Goal: Task Accomplishment & Management: Manage account settings

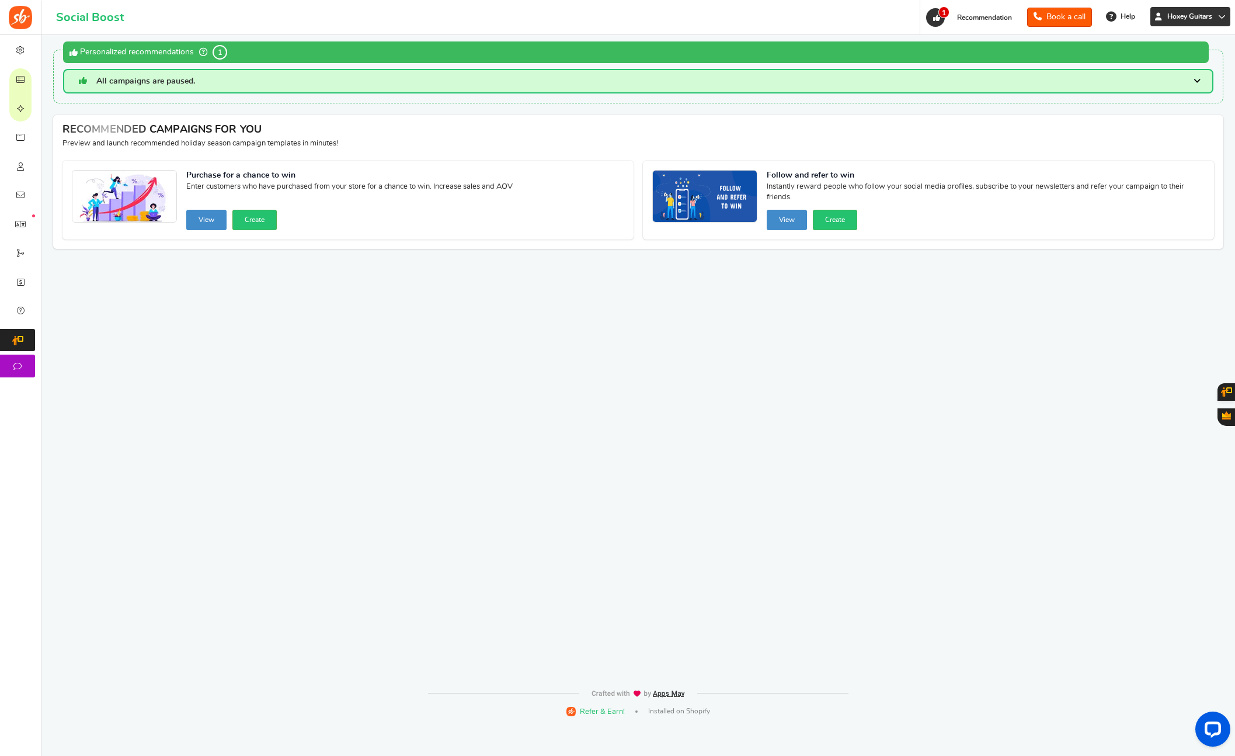
click at [1220, 18] on icon at bounding box center [1222, 17] width 8 height 8
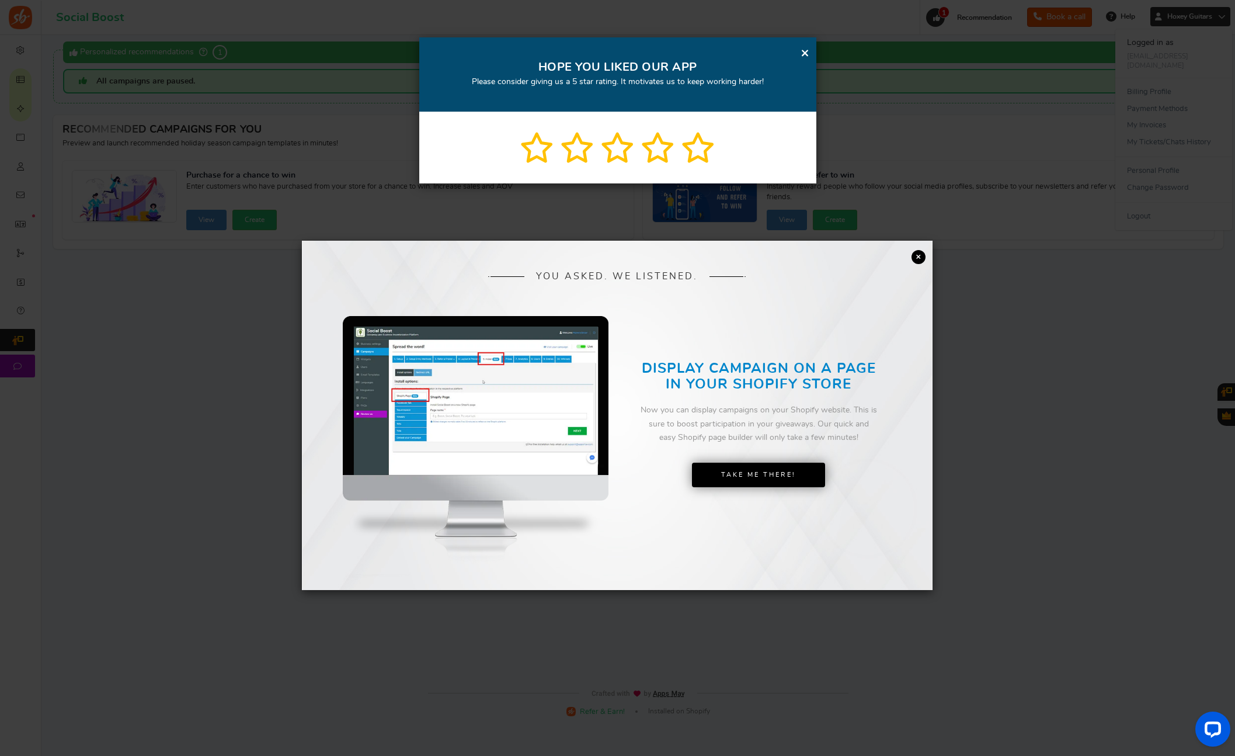
click at [917, 259] on link "×" at bounding box center [919, 257] width 14 height 14
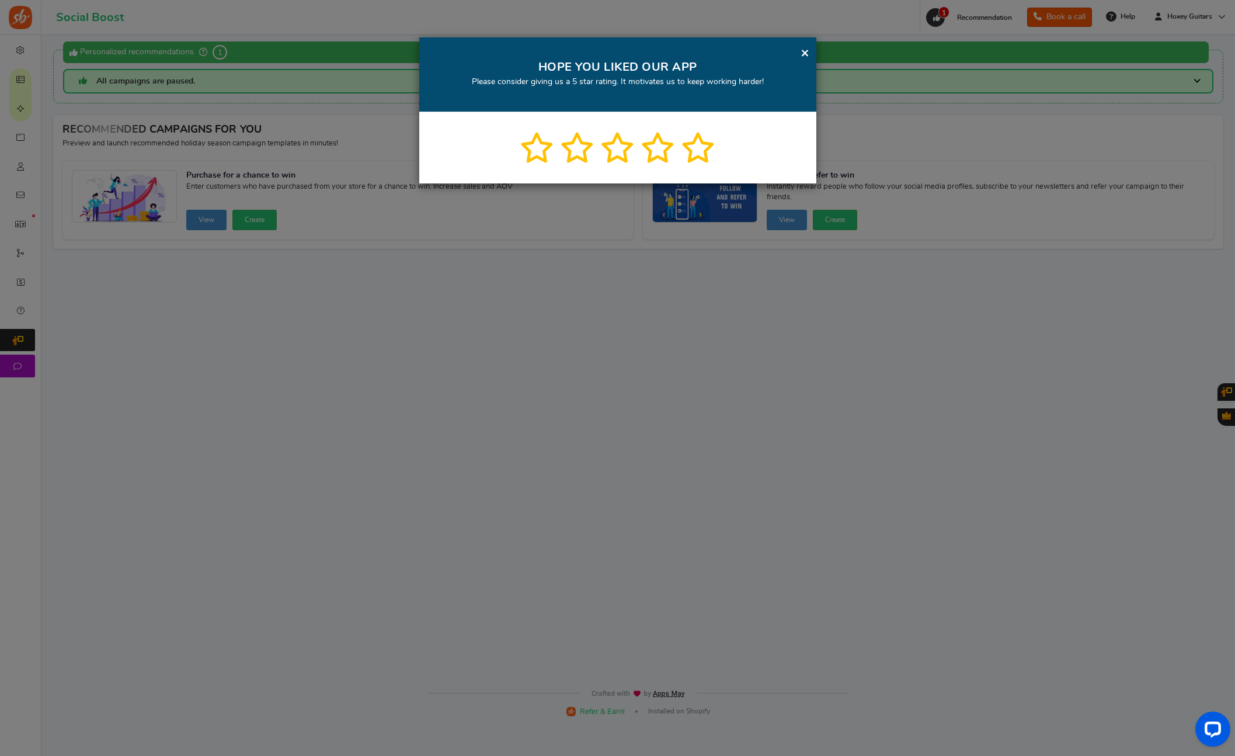
click at [802, 53] on link "×" at bounding box center [805, 53] width 9 height 15
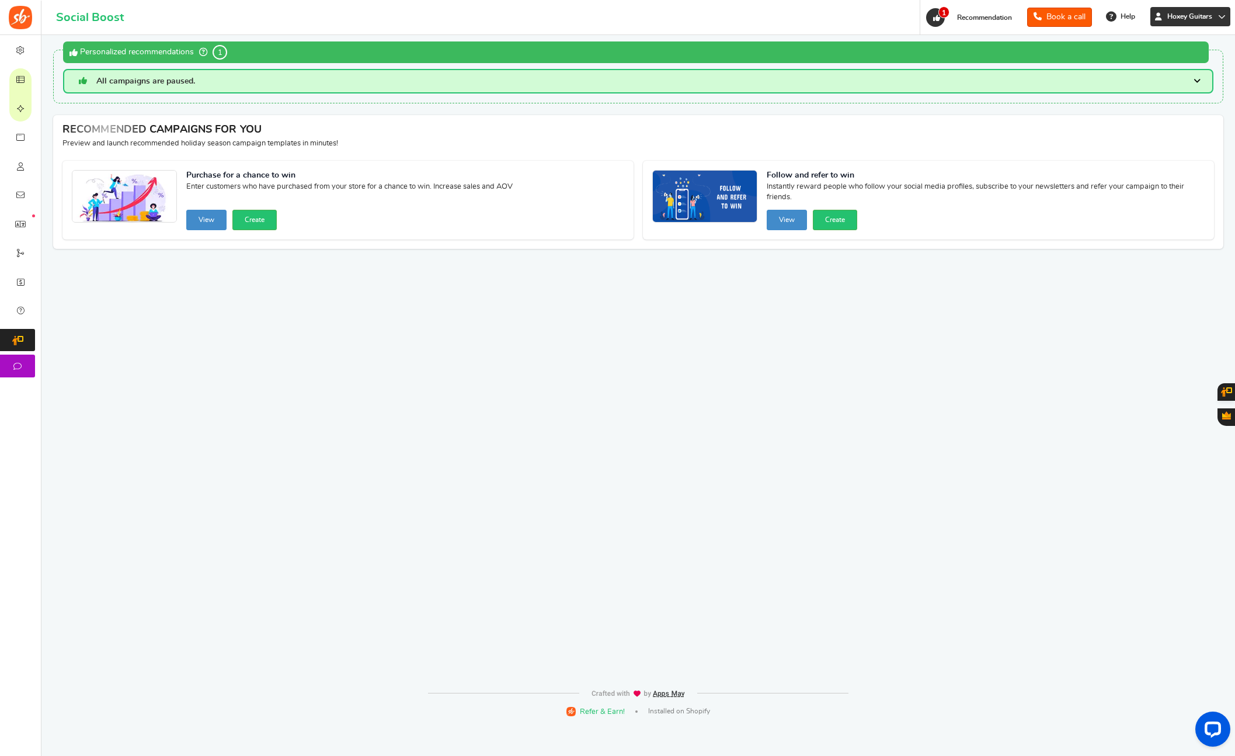
click at [1166, 19] on span "Hoxey Guitars" at bounding box center [1190, 17] width 54 height 10
click at [1009, 310] on div "WARNING! The app will not work until you resolve the critical issues below : Wa…" at bounding box center [638, 358] width 1176 height 647
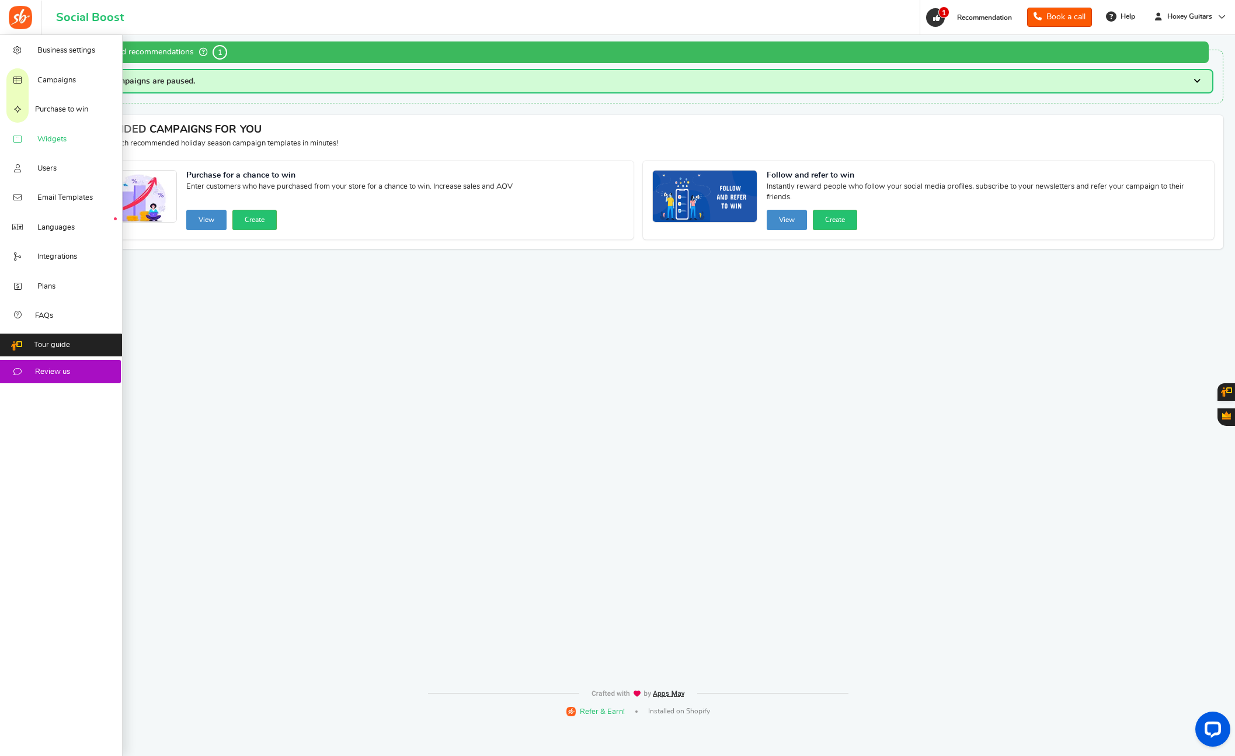
click at [57, 139] on span "Widgets" at bounding box center [51, 139] width 29 height 11
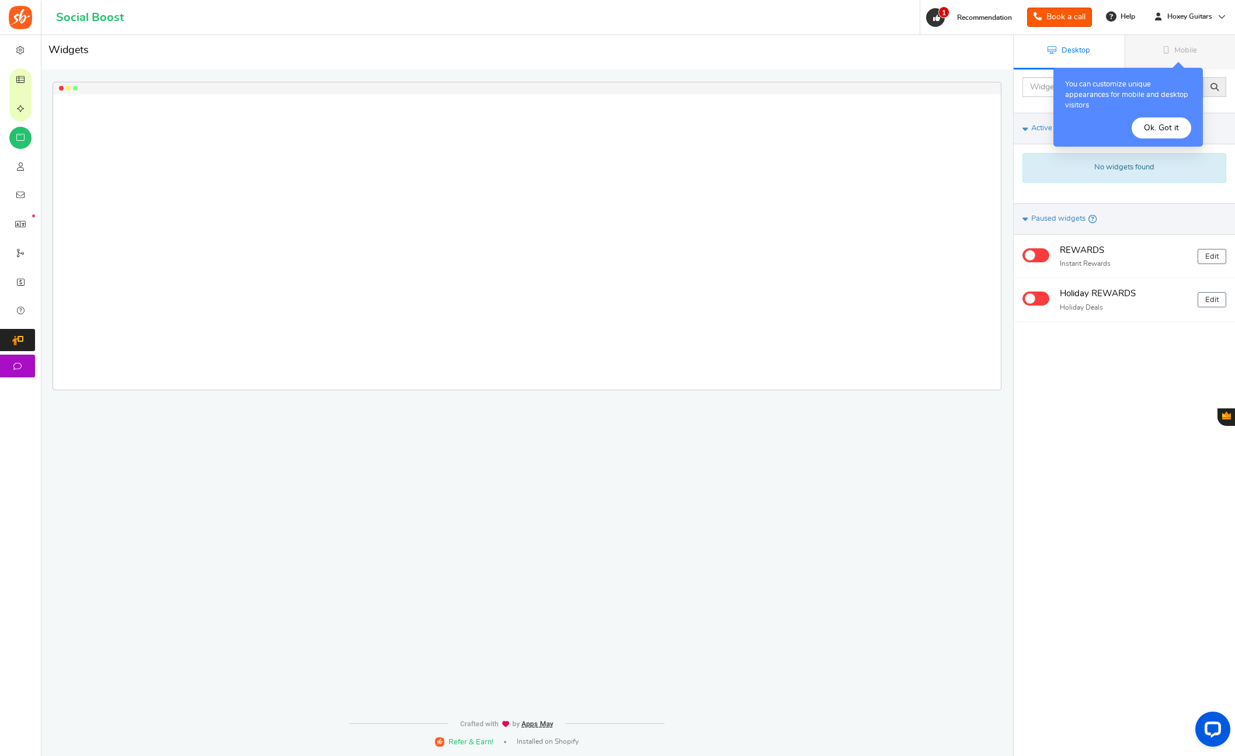
click at [826, 433] on div at bounding box center [524, 354] width 1013 height 639
click at [811, 433] on div at bounding box center [524, 354] width 1013 height 639
